Goal: Task Accomplishment & Management: Manage account settings

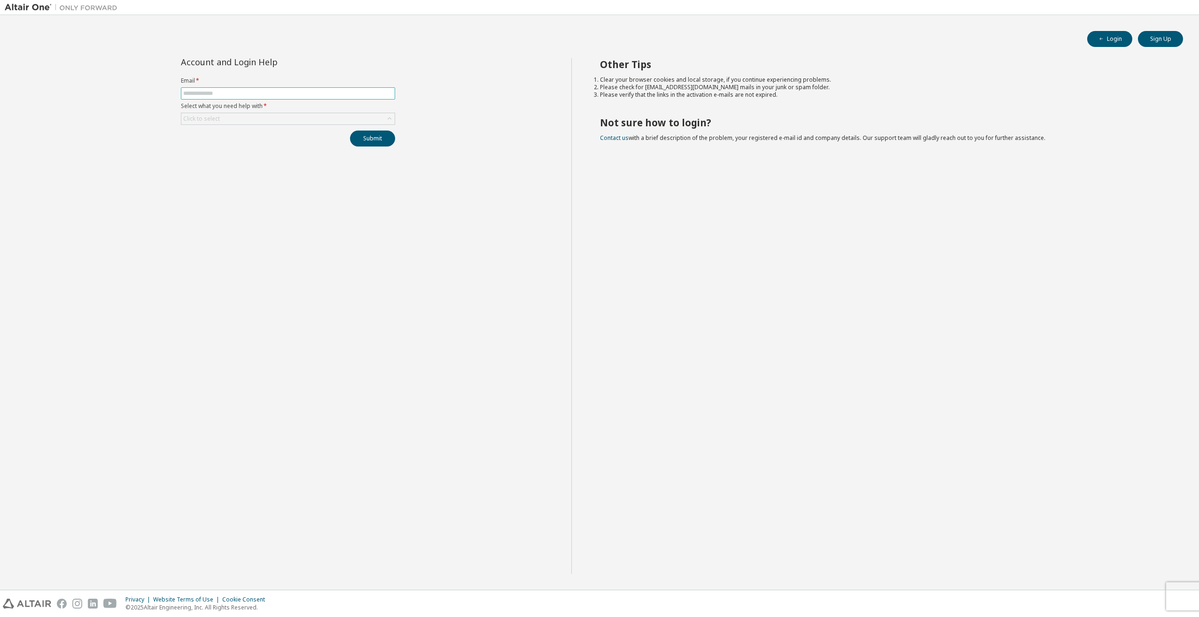
click at [274, 93] on input "text" at bounding box center [288, 94] width 210 height 8
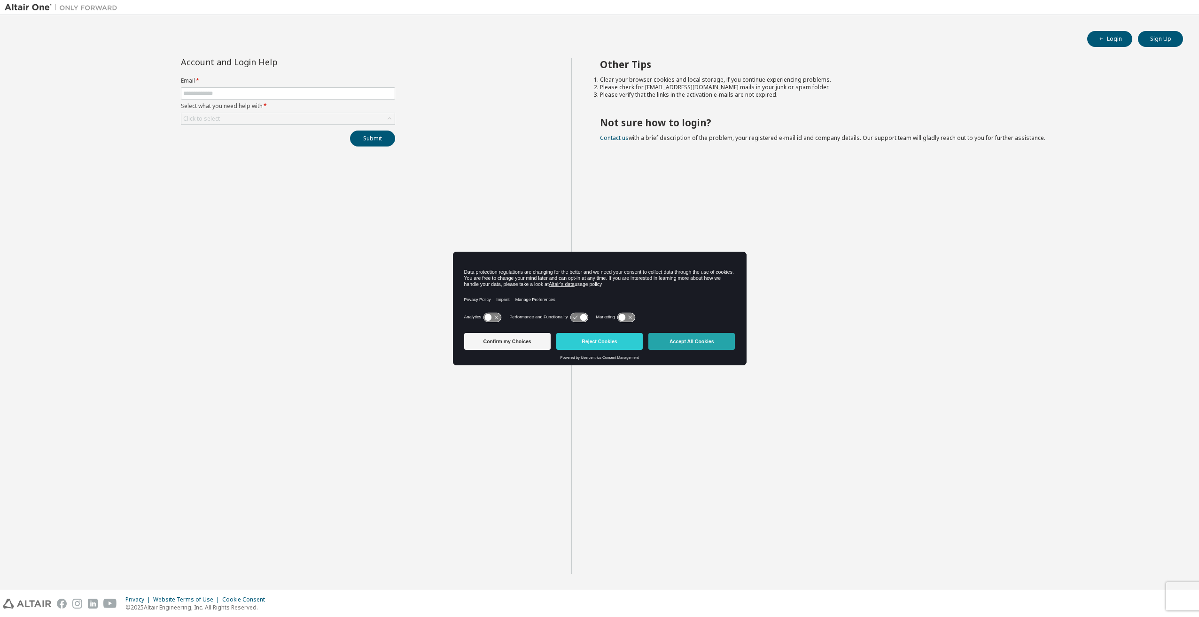
click at [688, 343] on button "Accept All Cookies" at bounding box center [691, 341] width 86 height 17
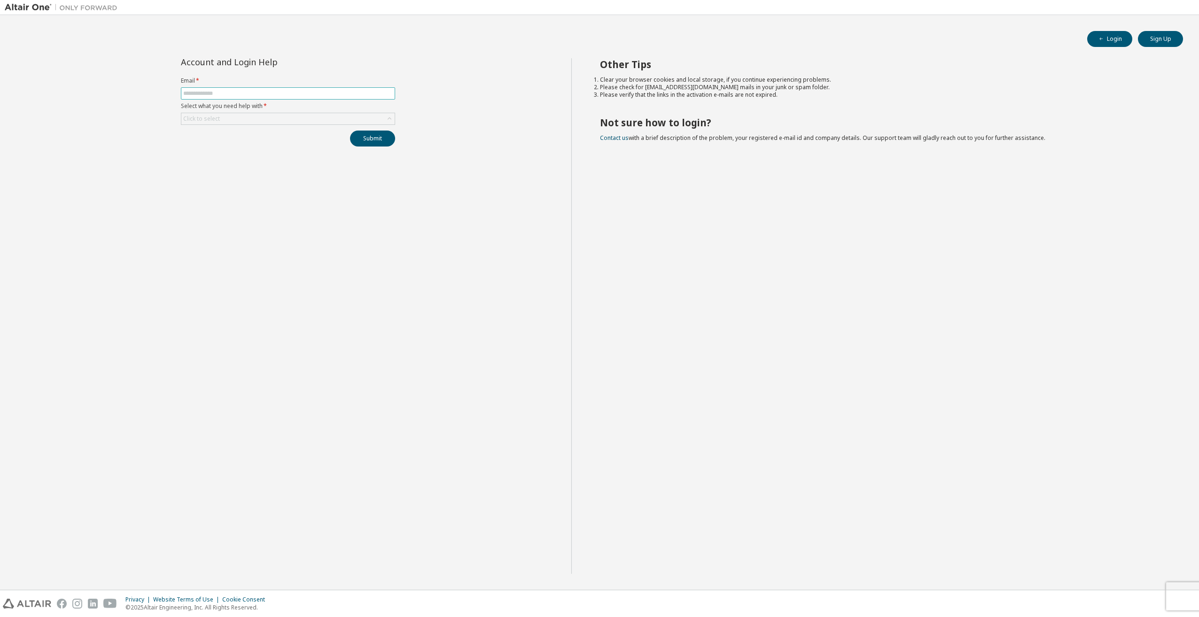
click at [215, 94] on input "text" at bounding box center [288, 94] width 210 height 8
type input "**********"
click at [247, 116] on div "Click to select" at bounding box center [287, 118] width 213 height 11
click at [239, 146] on li "I forgot my password" at bounding box center [287, 145] width 211 height 12
click at [361, 140] on button "Submit" at bounding box center [372, 139] width 45 height 16
